Goal: Task Accomplishment & Management: Complete application form

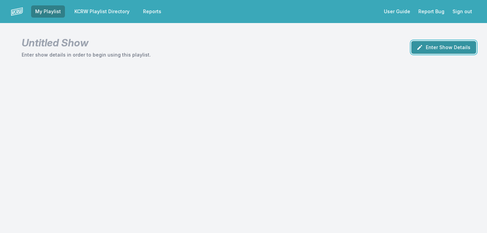
click at [454, 47] on button "Enter Show Details" at bounding box center [443, 47] width 65 height 13
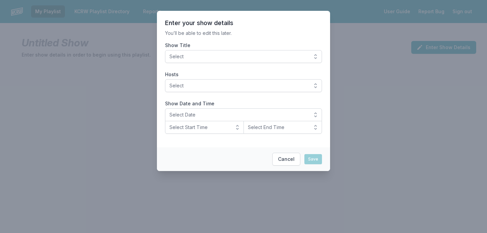
click at [301, 55] on span "Select" at bounding box center [239, 56] width 139 height 7
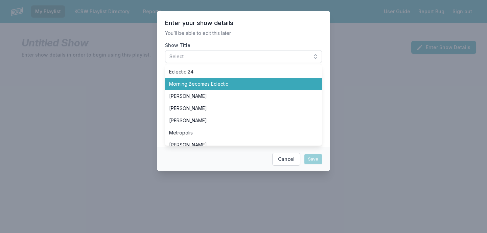
click at [248, 81] on span "Morning Becomes Eclectic" at bounding box center [239, 84] width 141 height 7
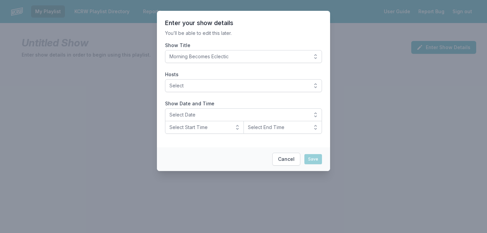
click at [256, 42] on label "Show Title" at bounding box center [243, 45] width 157 height 7
click at [256, 50] on button "Morning Becomes Eclectic" at bounding box center [243, 56] width 157 height 13
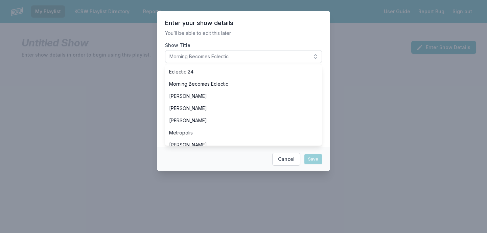
click at [258, 29] on section "Enter your show details You’ll be able to edit this later. Show Title Morning B…" at bounding box center [243, 79] width 173 height 136
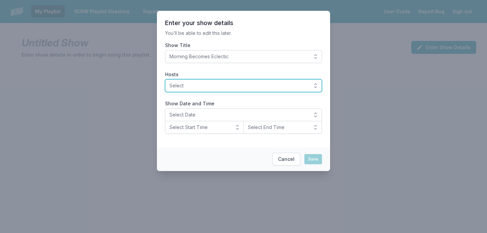
click at [186, 87] on span "Select" at bounding box center [239, 85] width 139 height 7
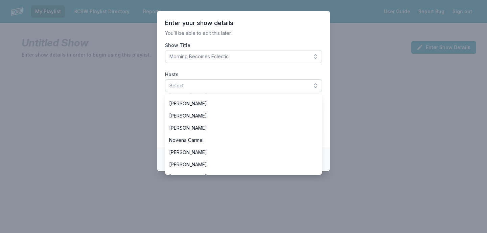
scroll to position [139, 0]
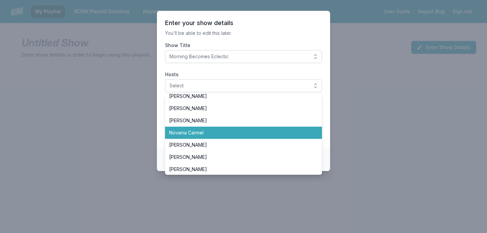
click at [197, 132] on span "Novena Carmel" at bounding box center [239, 132] width 141 height 7
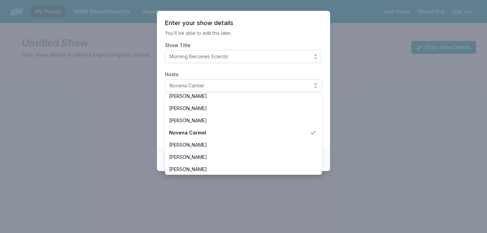
click at [258, 43] on label "Show Title" at bounding box center [243, 45] width 157 height 7
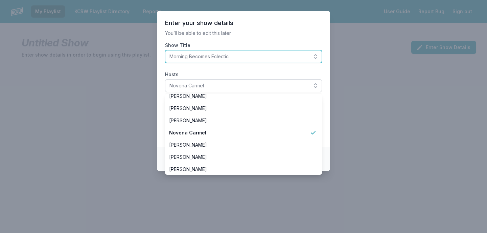
click at [258, 50] on button "Morning Becomes Eclectic" at bounding box center [243, 56] width 157 height 13
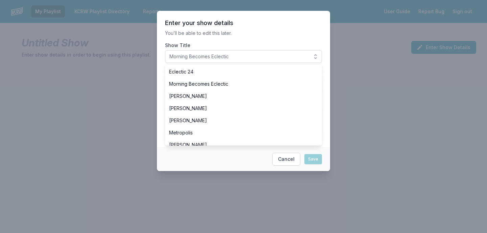
click at [161, 107] on section "Enter your show details You’ll be able to edit this later. Show Title Morning B…" at bounding box center [243, 79] width 173 height 136
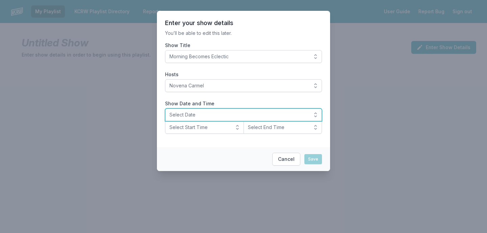
click at [189, 113] on span "Select Date" at bounding box center [239, 114] width 139 height 7
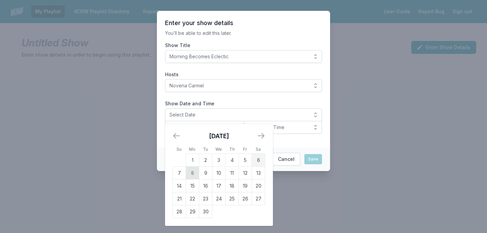
click at [194, 172] on td "8" at bounding box center [192, 172] width 13 height 13
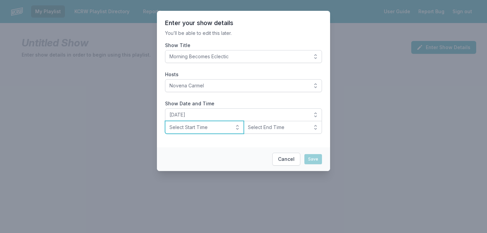
click at [201, 133] on button "Select Start Time" at bounding box center [204, 127] width 79 height 13
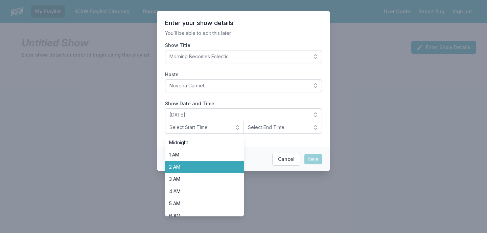
scroll to position [84, 0]
click at [200, 167] on span "9 AM" at bounding box center [200, 168] width 63 height 7
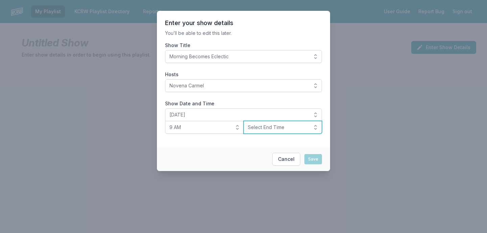
click at [274, 130] on span "Select End Time" at bounding box center [278, 127] width 61 height 7
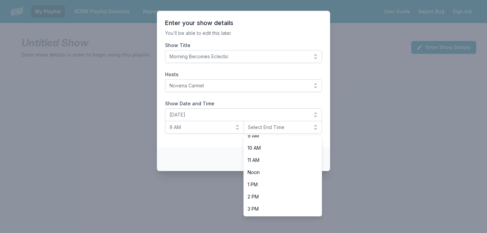
scroll to position [144, 0]
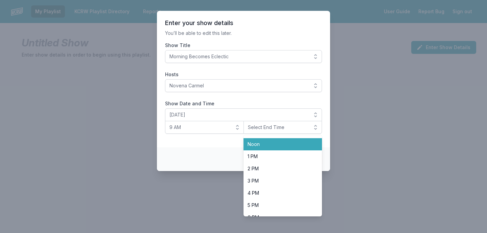
click at [269, 147] on span "Noon" at bounding box center [279, 144] width 63 height 7
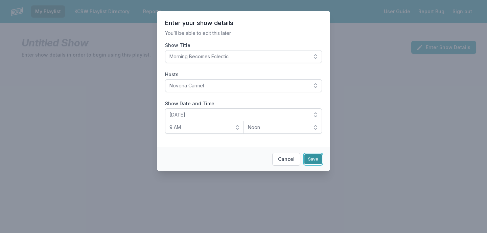
click at [312, 159] on button "Save" at bounding box center [314, 159] width 18 height 10
